Goal: Check status

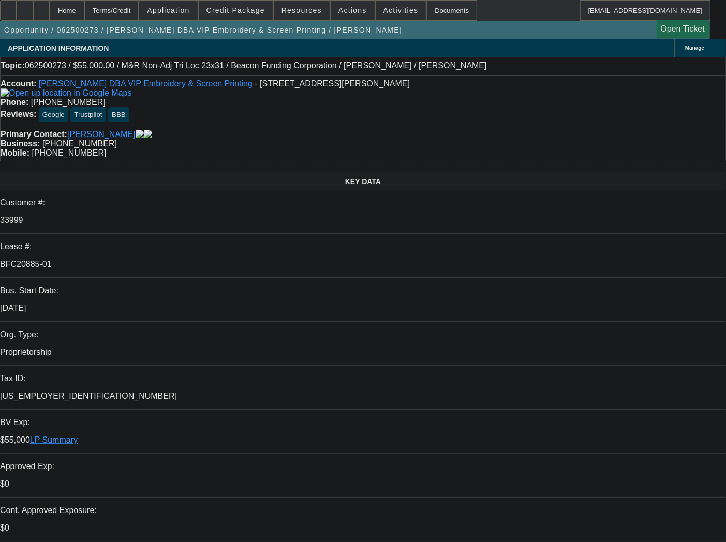
select select "0"
select select "2"
select select "0"
select select "6"
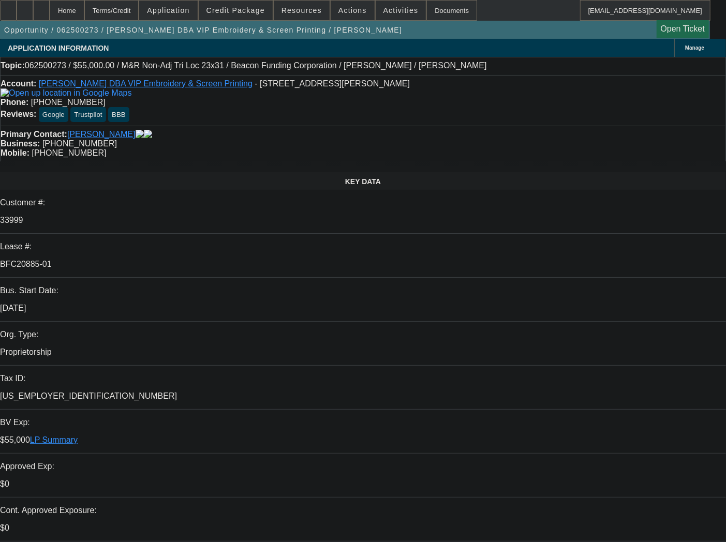
select select "0"
select select "2"
select select "0"
select select "6"
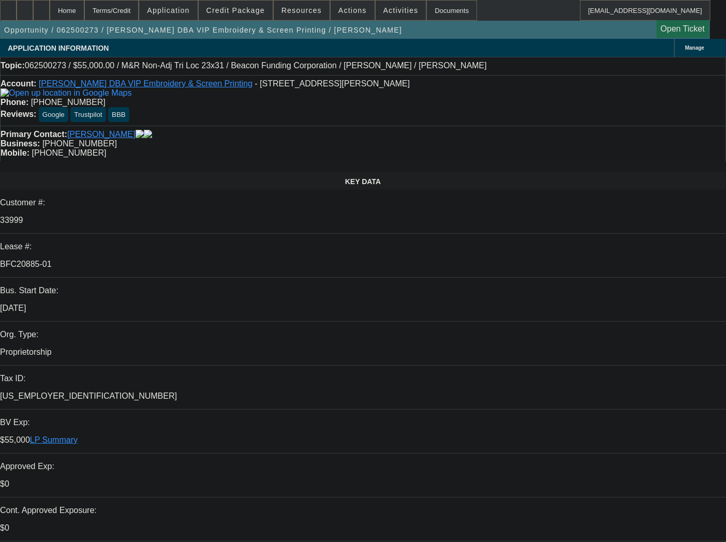
select select "0"
select select "2"
select select "0"
select select "6"
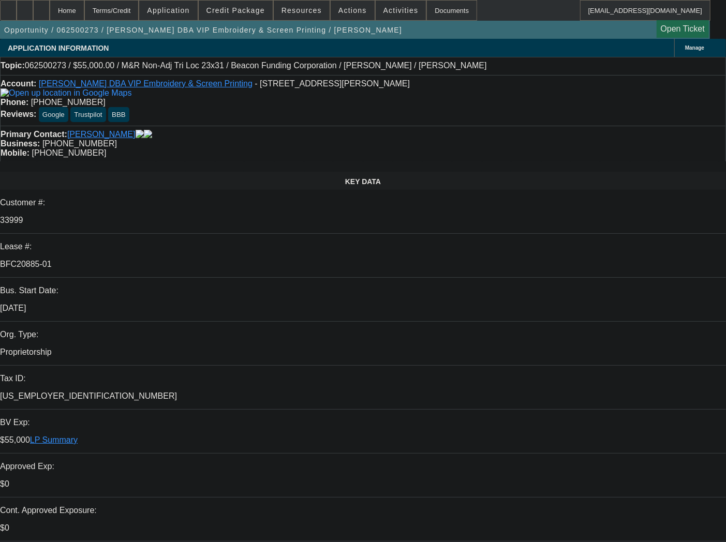
select select "0"
select select "2"
select select "0"
select select "6"
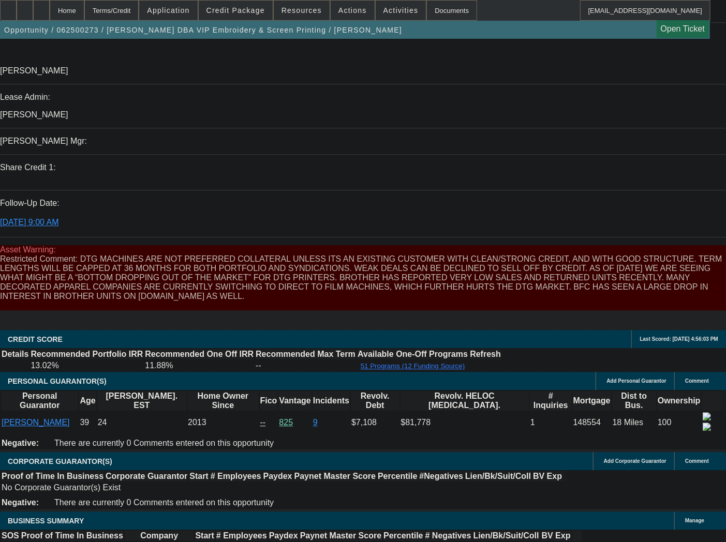
scroll to position [1323, 0]
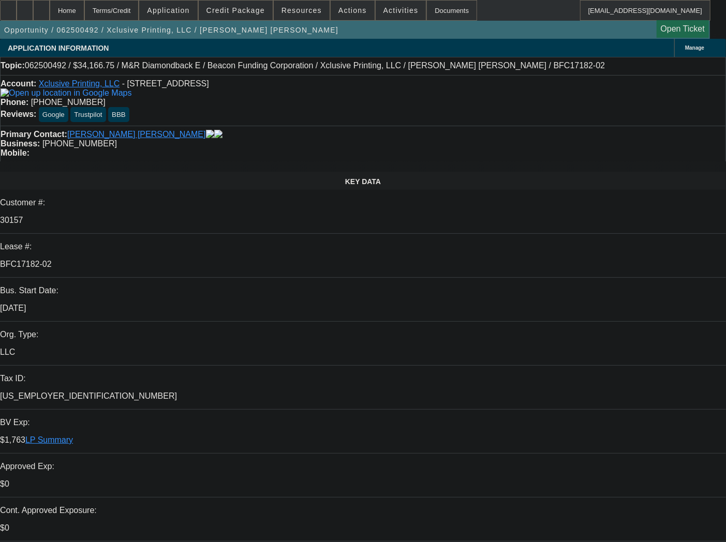
select select "0"
select select "2"
select select "0.1"
select select "4"
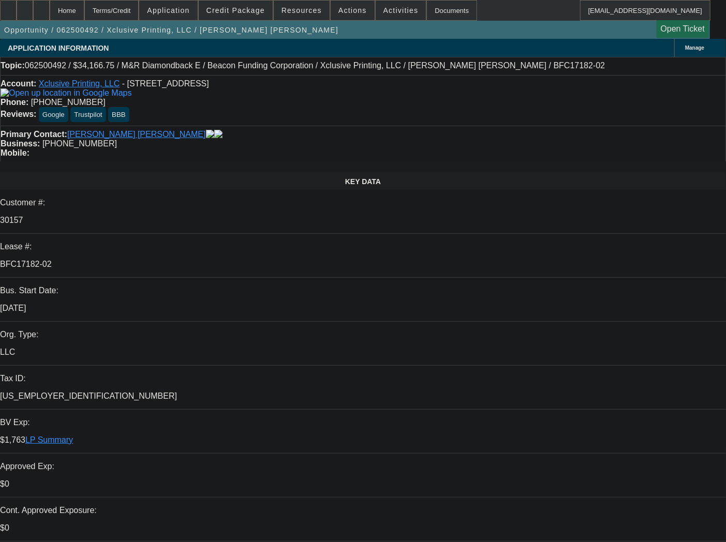
select select "0"
select select "2"
select select "0.1"
select select "4"
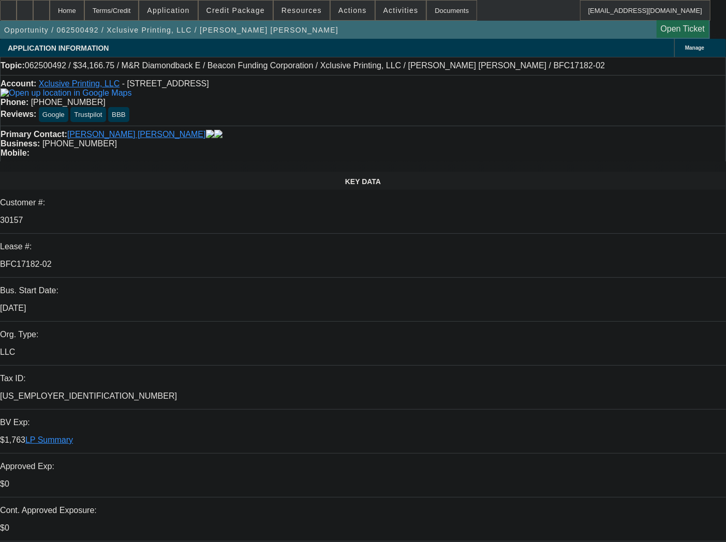
select select "0"
select select "2"
select select "0.1"
select select "4"
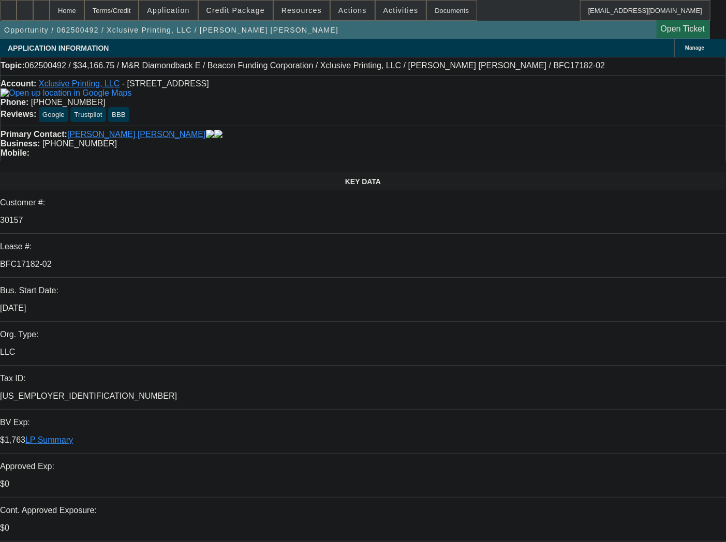
select select "0"
select select "6"
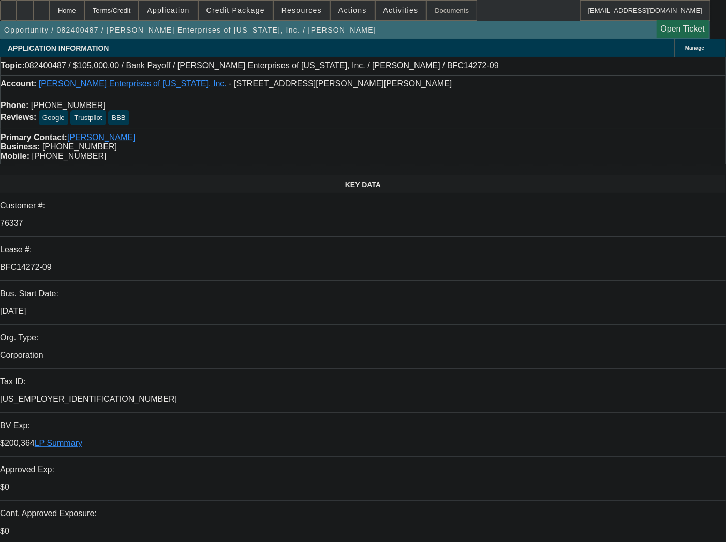
select select "0"
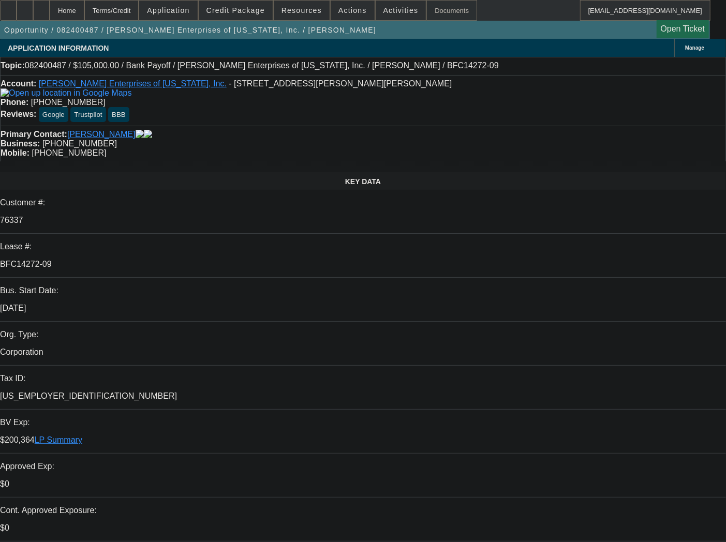
select select "0"
select select "2"
select select "0"
select select "6"
select select "0"
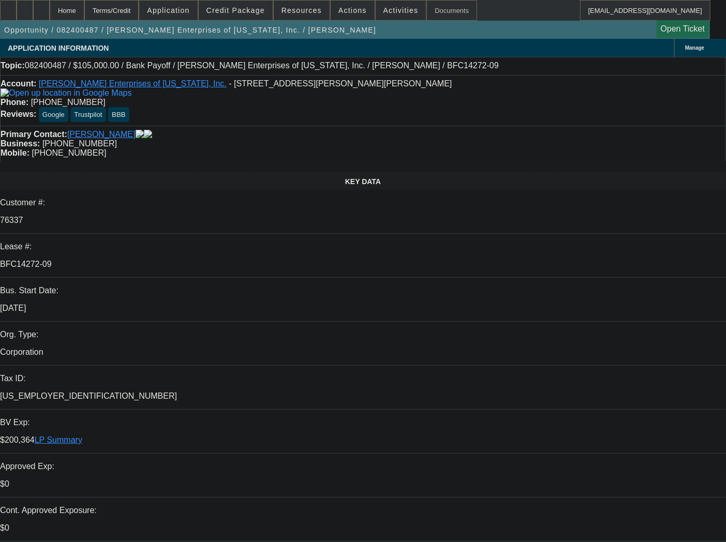
select select "2"
select select "0.1"
select select "4"
select select "0"
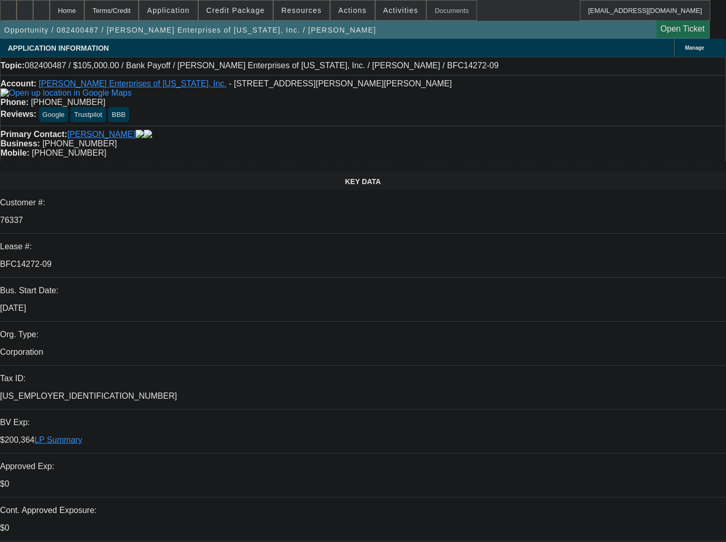
select select "0"
select select "2"
select select "0"
select select "6"
select select "0"
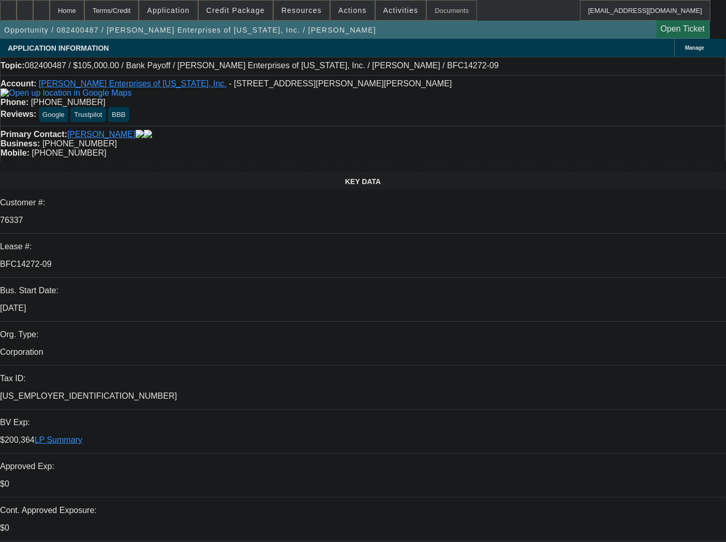
select select "0"
select select "2"
select select "0"
select select "6"
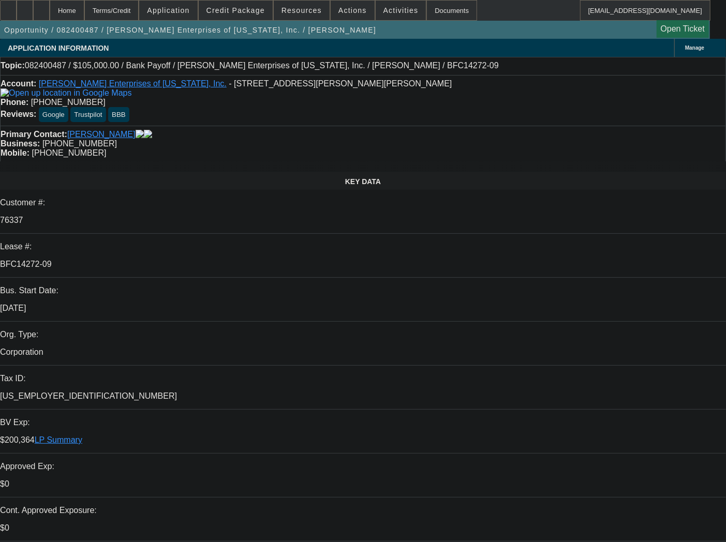
scroll to position [133, 0]
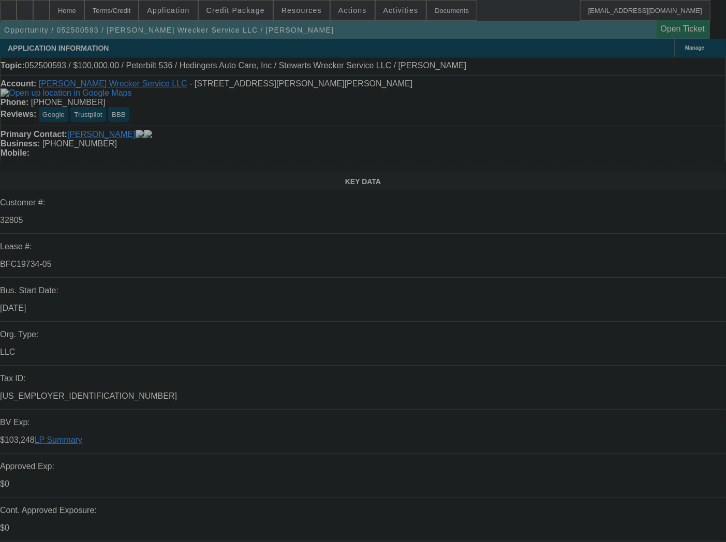
select select "0"
select select "2"
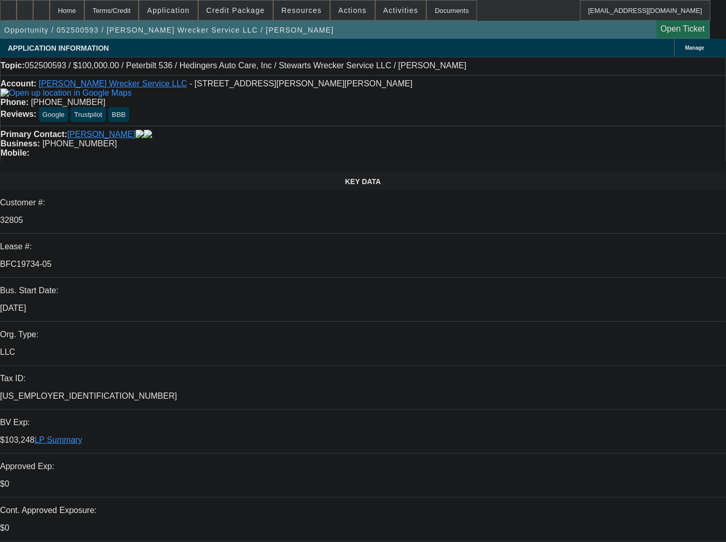
select select "0.1"
select select "4"
select select "0"
select select "2"
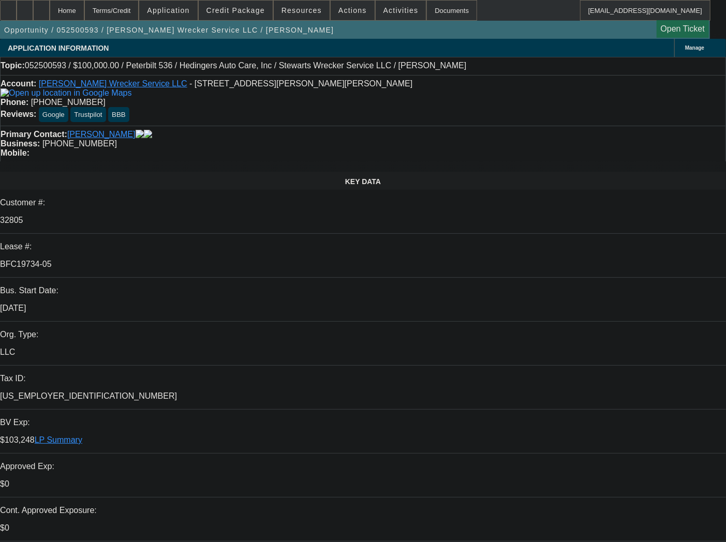
select select "0.1"
select select "4"
select select "0"
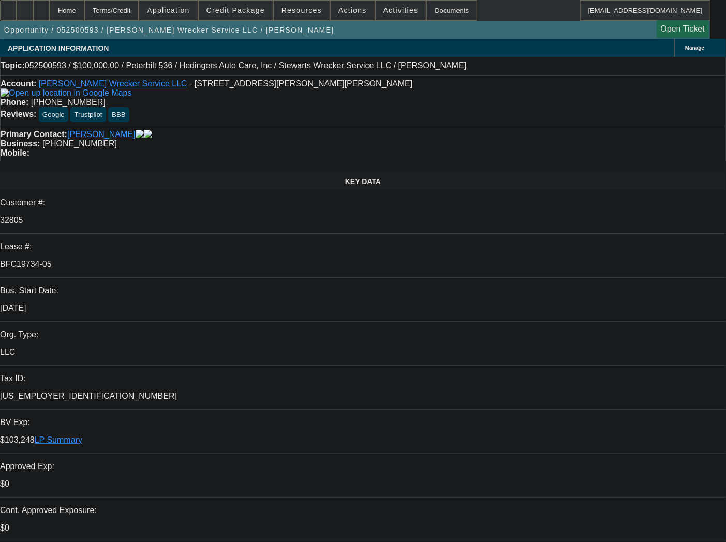
select select "6"
select select "0"
select select "6"
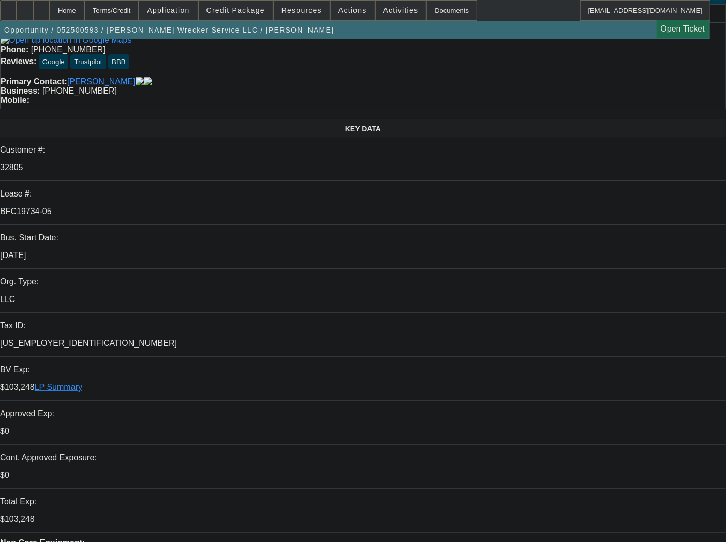
scroll to position [0, 0]
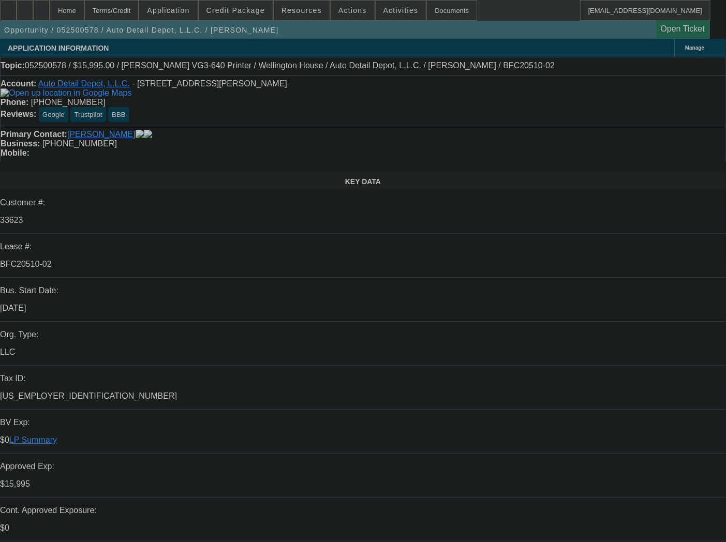
select select "0"
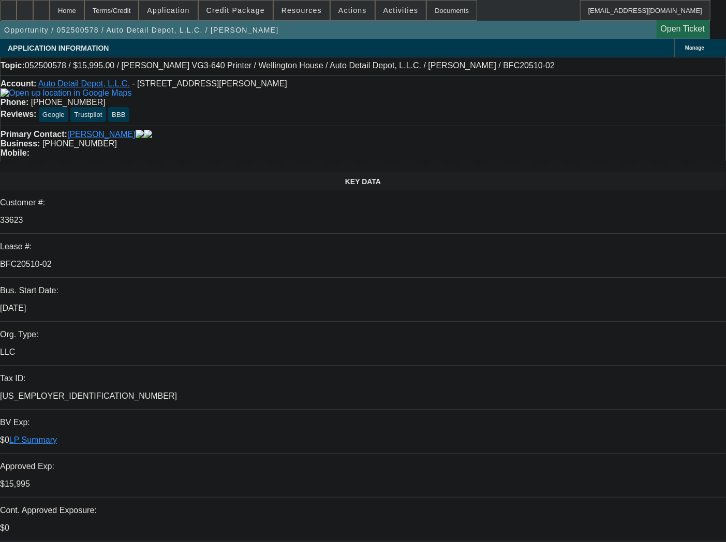
select select "0"
select select "0.1"
select select "4"
select select "0"
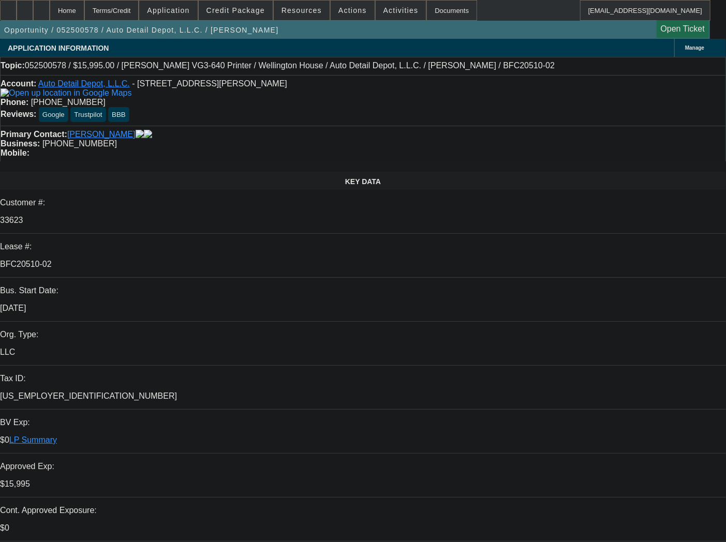
select select "0.1"
select select "4"
select select "0"
select select "0.1"
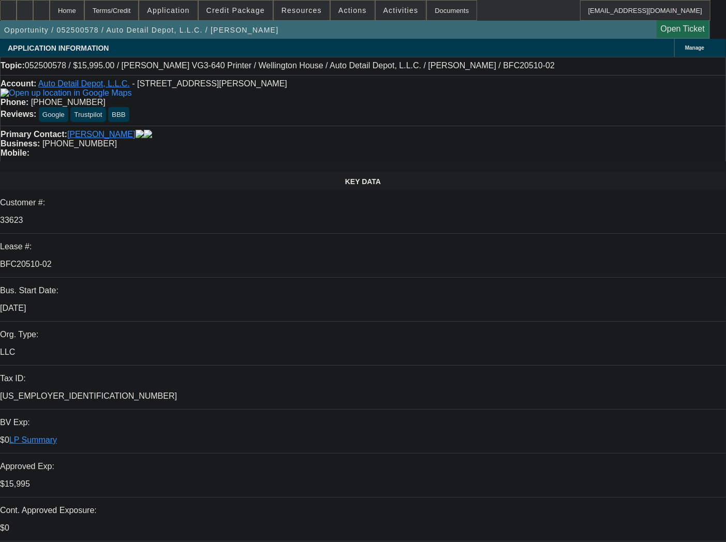
select select "4"
select select "0"
select select "0.1"
select select "4"
